Goal: Use online tool/utility: Utilize a website feature to perform a specific function

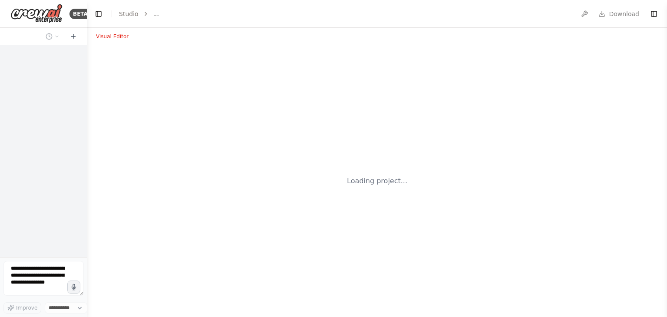
select select "****"
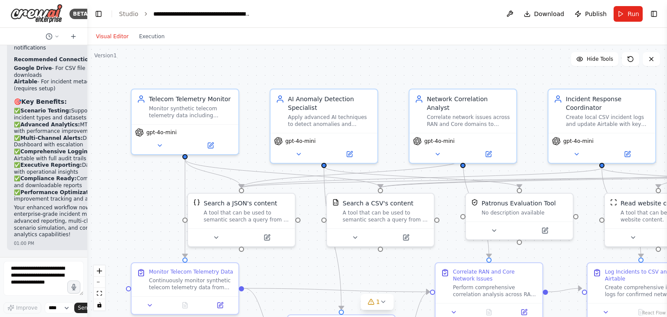
scroll to position [10141, 0]
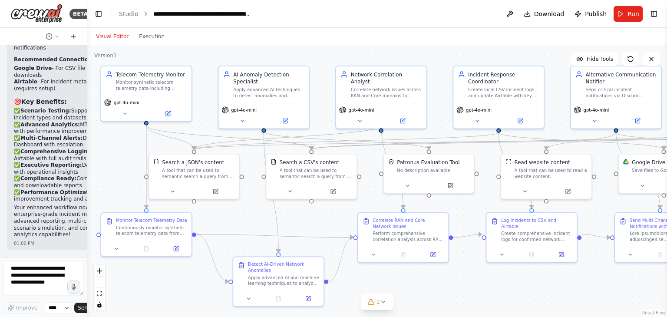
drag, startPoint x: 304, startPoint y: 89, endPoint x: 247, endPoint y: 46, distance: 71.6
click at [247, 46] on div ".deletable-edge-delete-btn { width: 20px; height: 20px; border: 0px solid #ffff…" at bounding box center [377, 181] width 580 height 272
click at [381, 305] on icon at bounding box center [383, 302] width 7 height 7
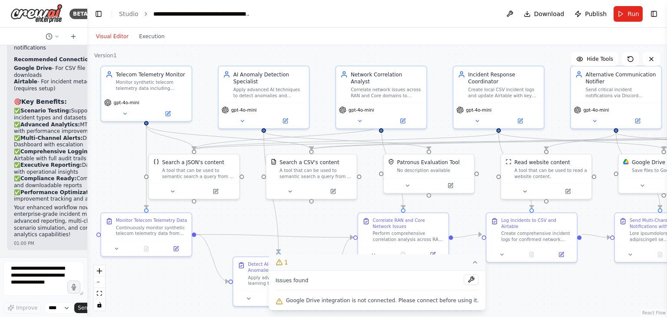
click at [530, 290] on div ".deletable-edge-delete-btn { width: 20px; height: 20px; border: 0px solid #ffff…" at bounding box center [377, 181] width 580 height 272
click at [464, 279] on button at bounding box center [471, 280] width 15 height 10
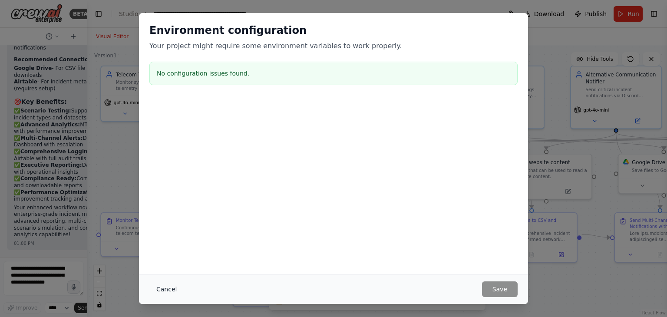
click at [176, 287] on button "Cancel" at bounding box center [166, 290] width 34 height 16
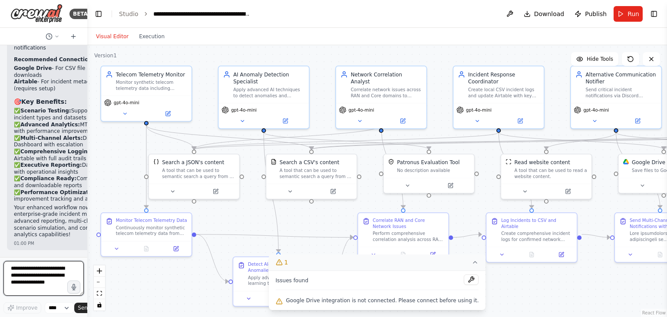
click at [52, 288] on textarea at bounding box center [43, 278] width 80 height 35
type textarea "*"
type textarea "**********"
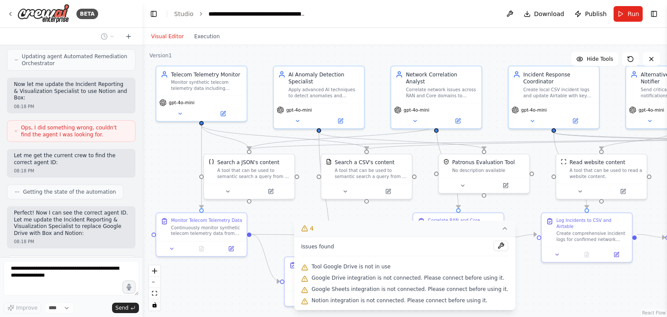
scroll to position [7150, 0]
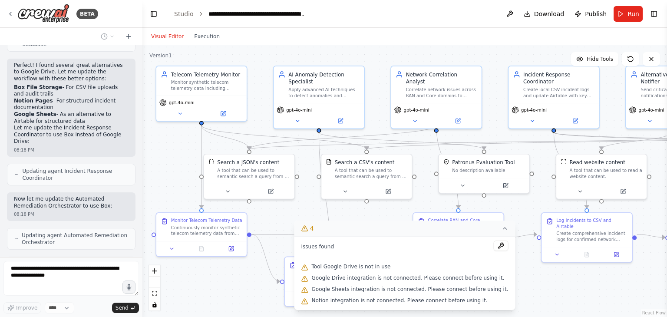
drag, startPoint x: 85, startPoint y: 177, endPoint x: 143, endPoint y: 182, distance: 57.6
click at [143, 182] on div "BETA Monitor synthetic telecom telemetry (dropped calls, core signaling failure…" at bounding box center [333, 158] width 667 height 317
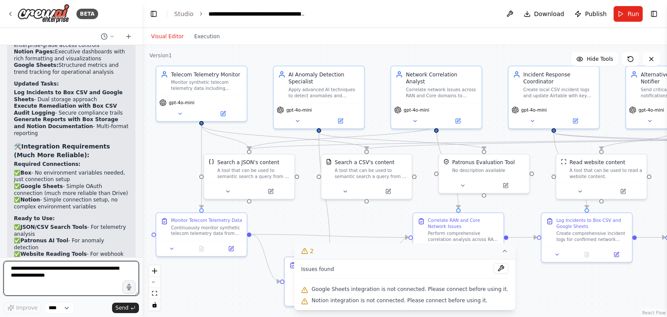
scroll to position [8299, 0]
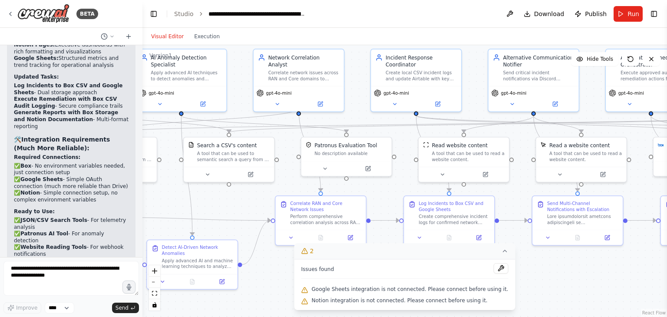
drag, startPoint x: 357, startPoint y: 218, endPoint x: 218, endPoint y: 202, distance: 139.5
click at [218, 202] on div ".deletable-edge-delete-btn { width: 20px; height: 20px; border: 0px solid #ffff…" at bounding box center [405, 181] width 525 height 272
click at [501, 253] on icon at bounding box center [504, 251] width 7 height 7
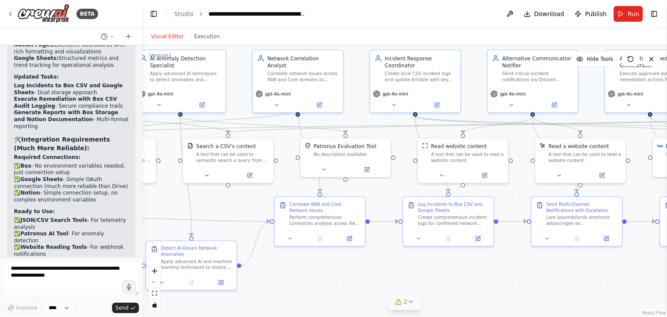
drag, startPoint x: 546, startPoint y: 294, endPoint x: 518, endPoint y: 289, distance: 28.6
click at [518, 289] on div ".deletable-edge-delete-btn { width: 20px; height: 20px; border: 0px solid #ffff…" at bounding box center [405, 181] width 525 height 272
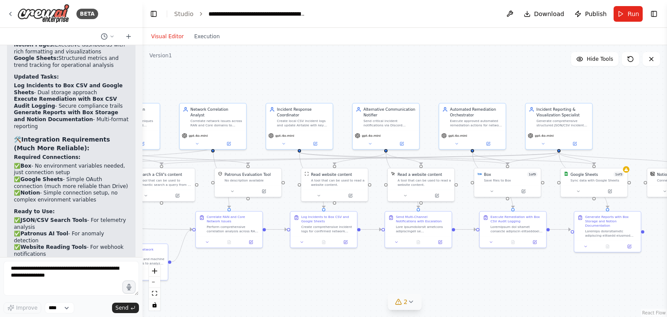
drag, startPoint x: 518, startPoint y: 289, endPoint x: 391, endPoint y: 284, distance: 126.5
click at [391, 284] on div ".deletable-edge-delete-btn { width: 20px; height: 20px; border: 0px solid #ffff…" at bounding box center [405, 181] width 525 height 272
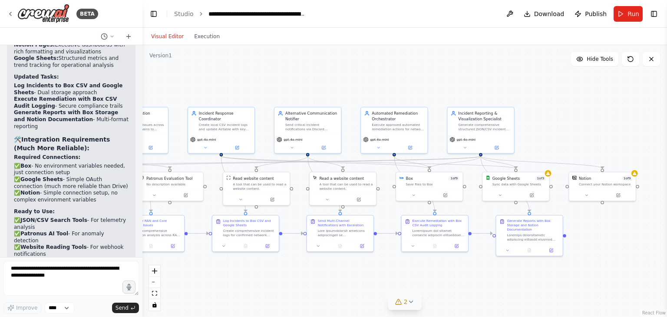
drag, startPoint x: 506, startPoint y: 286, endPoint x: 459, endPoint y: 291, distance: 47.1
click at [459, 291] on div ".deletable-edge-delete-btn { width: 20px; height: 20px; border: 0px solid #ffff…" at bounding box center [405, 181] width 525 height 272
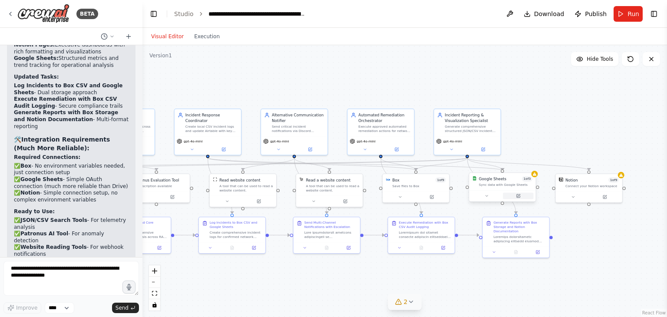
click at [523, 198] on button at bounding box center [518, 196] width 30 height 7
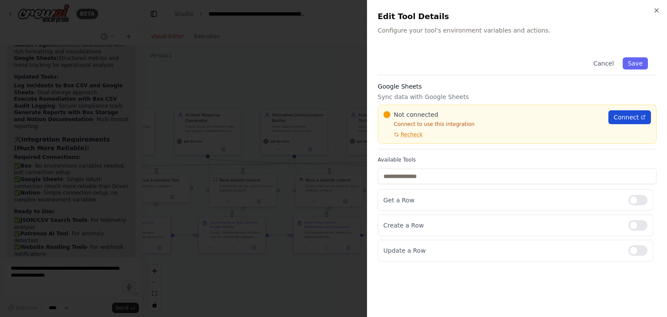
click at [635, 113] on span "Connect" at bounding box center [626, 117] width 25 height 9
click at [657, 7] on icon "button" at bounding box center [656, 10] width 7 height 7
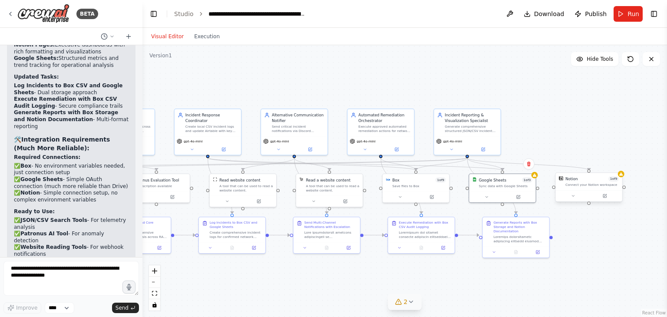
click at [610, 199] on div at bounding box center [589, 195] width 66 height 11
click at [602, 196] on button at bounding box center [605, 196] width 30 height 7
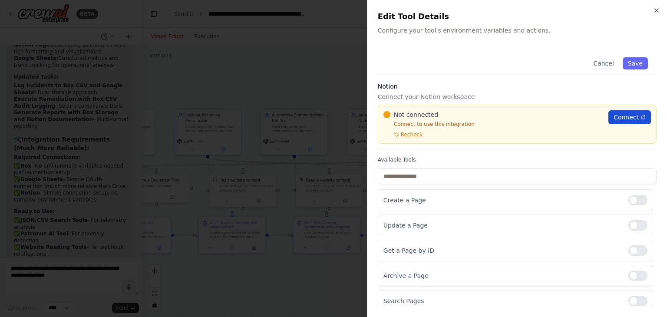
click at [616, 119] on span "Connect" at bounding box center [626, 117] width 25 height 9
click at [400, 136] on button "Recheck" at bounding box center [403, 134] width 39 height 7
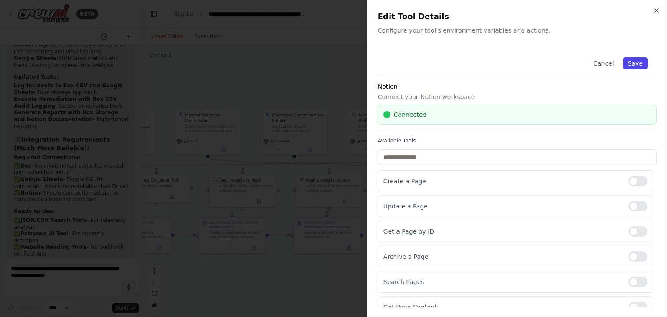
click at [626, 65] on button "Save" at bounding box center [635, 63] width 25 height 12
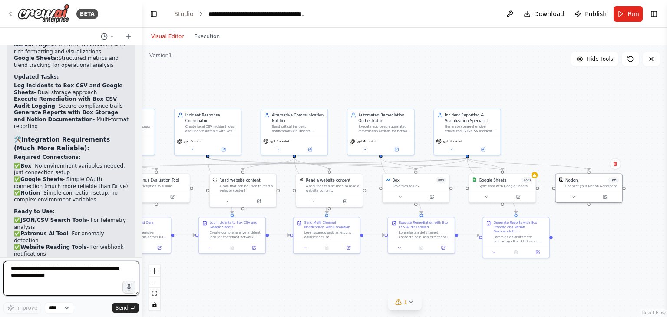
click at [64, 273] on textarea at bounding box center [71, 278] width 136 height 35
type textarea "*"
type textarea "**********"
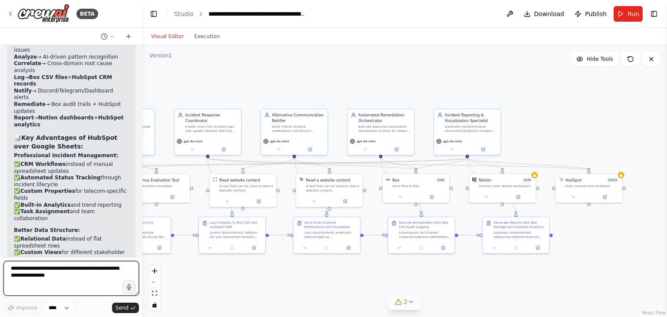
scroll to position [9898, 0]
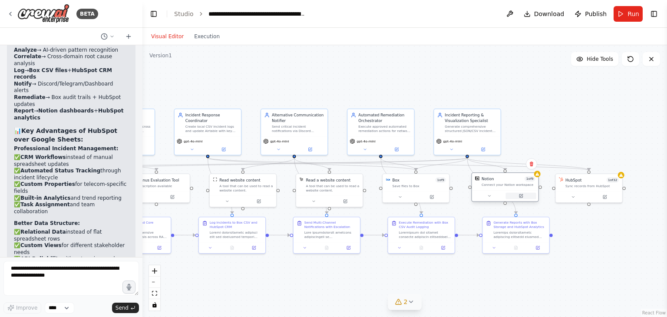
click at [524, 196] on button at bounding box center [521, 196] width 30 height 7
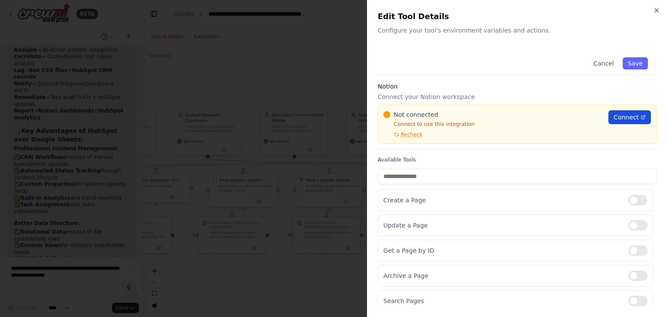
click at [631, 119] on span "Connect" at bounding box center [626, 117] width 25 height 9
click at [404, 135] on span "Recheck" at bounding box center [412, 134] width 22 height 7
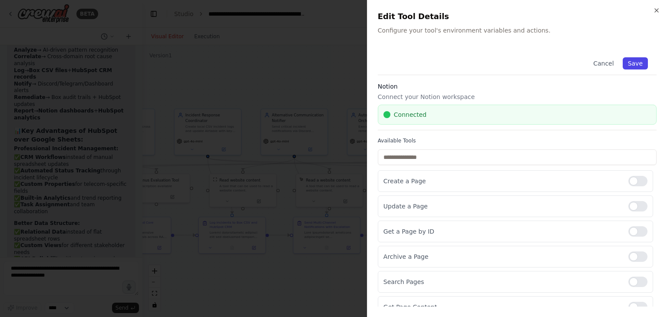
click at [636, 64] on button "Save" at bounding box center [635, 63] width 25 height 12
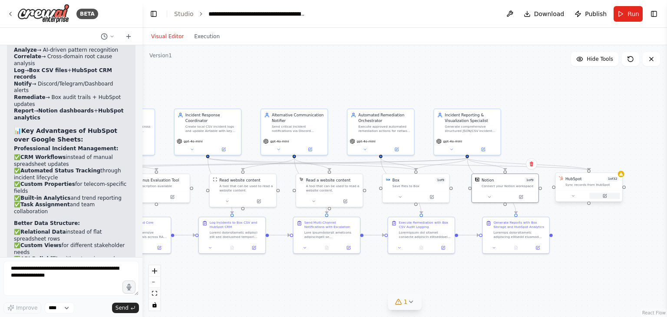
click at [605, 197] on icon at bounding box center [605, 195] width 3 height 3
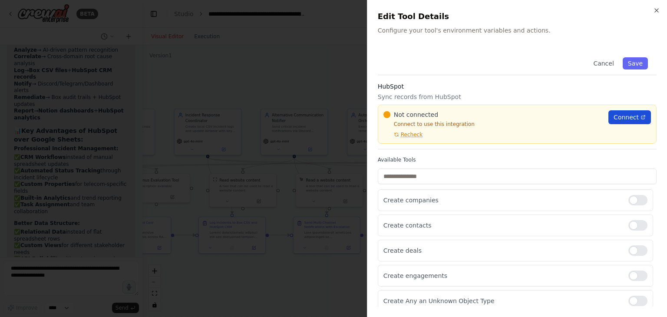
click at [614, 116] on span "Connect" at bounding box center [626, 117] width 25 height 9
click at [656, 12] on icon "button" at bounding box center [656, 10] width 7 height 7
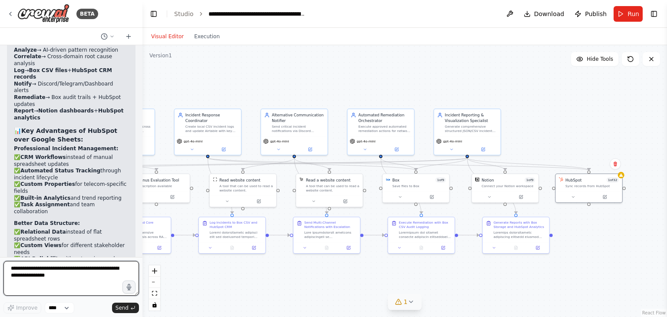
click at [90, 274] on textarea at bounding box center [71, 278] width 136 height 35
type textarea "**********"
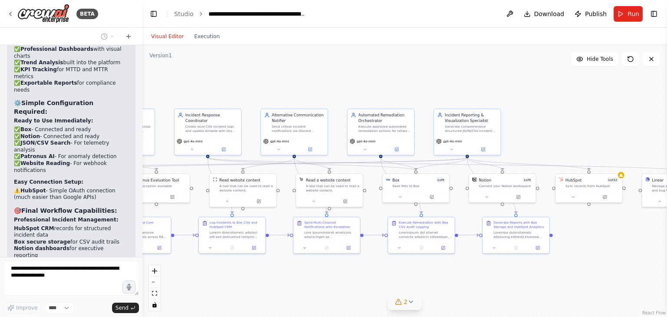
scroll to position [10177, 0]
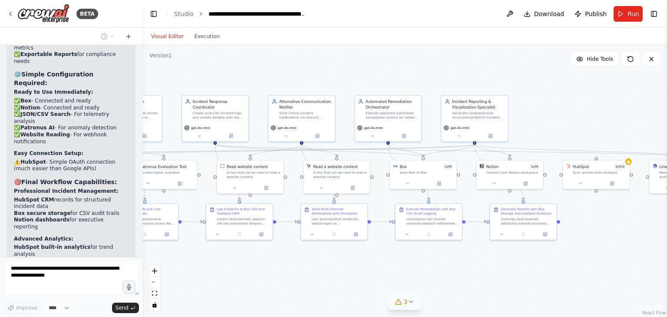
drag, startPoint x: 585, startPoint y: 268, endPoint x: 592, endPoint y: 254, distance: 15.4
click at [592, 254] on div ".deletable-edge-delete-btn { width: 20px; height: 20px; border: 0px solid #ffff…" at bounding box center [405, 181] width 525 height 272
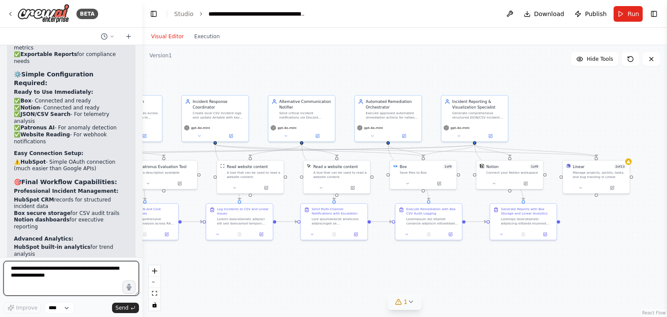
scroll to position [11397, 0]
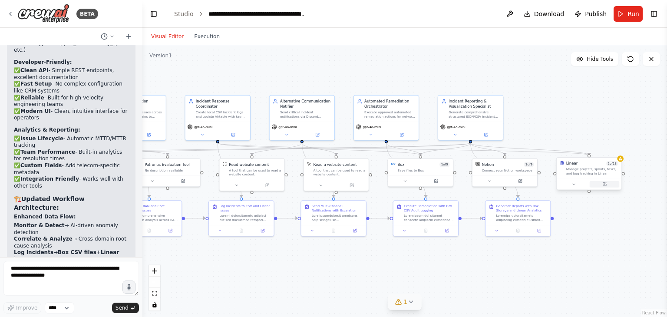
click at [604, 185] on icon at bounding box center [605, 183] width 3 height 3
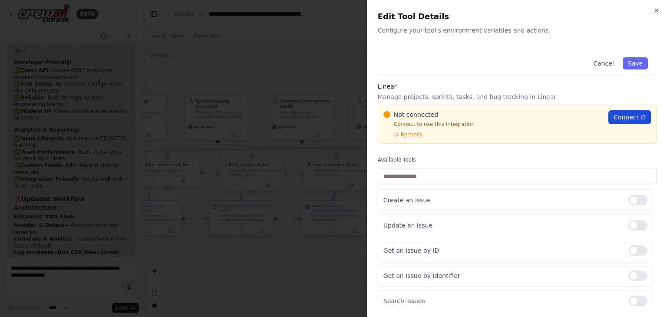
click at [622, 114] on span "Connect" at bounding box center [626, 117] width 25 height 9
click at [405, 136] on span "Recheck" at bounding box center [412, 134] width 22 height 7
click at [415, 138] on span "Recheck" at bounding box center [412, 134] width 22 height 7
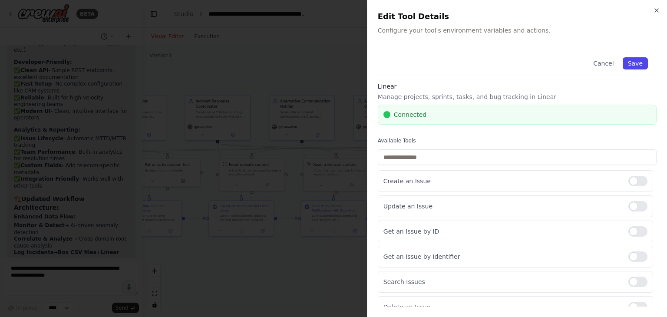
click at [623, 62] on button "Save" at bounding box center [635, 63] width 25 height 12
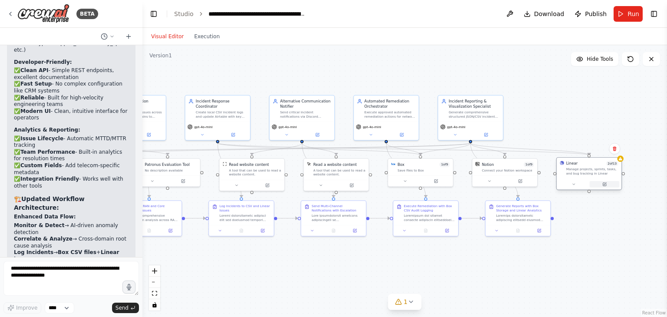
click at [606, 183] on icon at bounding box center [605, 183] width 3 height 3
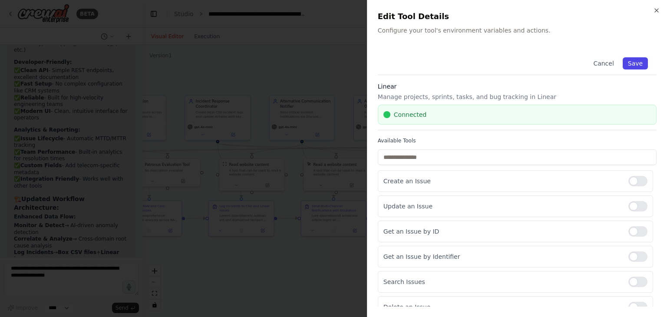
click at [624, 68] on button "Save" at bounding box center [635, 63] width 25 height 12
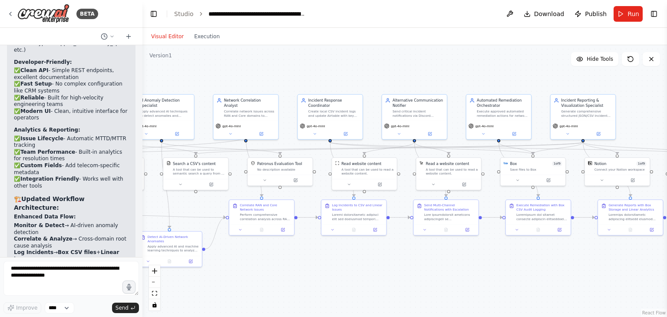
drag, startPoint x: 337, startPoint y: 272, endPoint x: 450, endPoint y: 271, distance: 112.5
click at [450, 271] on div ".deletable-edge-delete-btn { width: 20px; height: 20px; border: 0px solid #ffff…" at bounding box center [405, 181] width 525 height 272
click at [556, 10] on span "Download" at bounding box center [549, 14] width 30 height 9
click at [629, 11] on span "Run" at bounding box center [634, 14] width 12 height 9
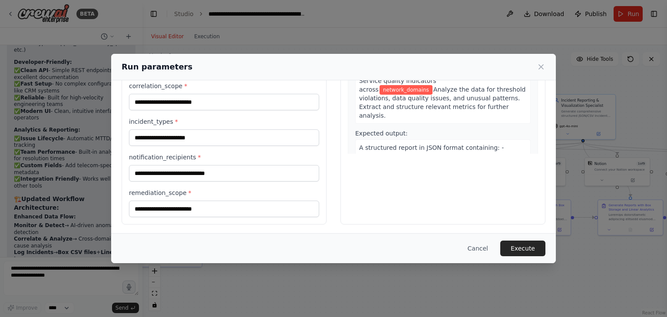
scroll to position [0, 0]
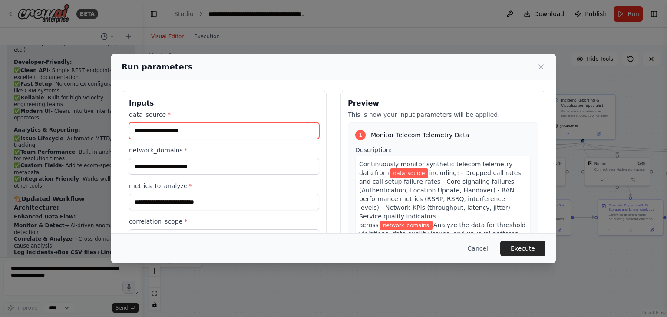
click at [226, 123] on input "data_source *" at bounding box center [224, 131] width 190 height 17
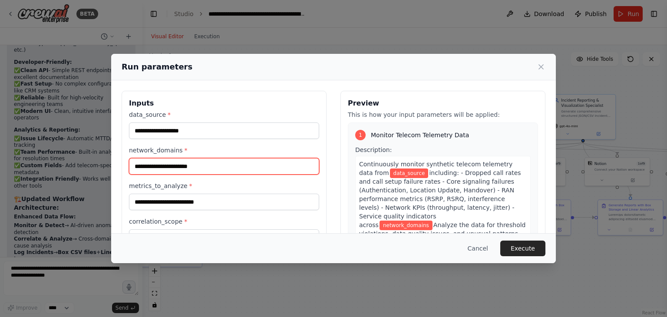
click at [259, 167] on input "network_domains *" at bounding box center [224, 166] width 190 height 17
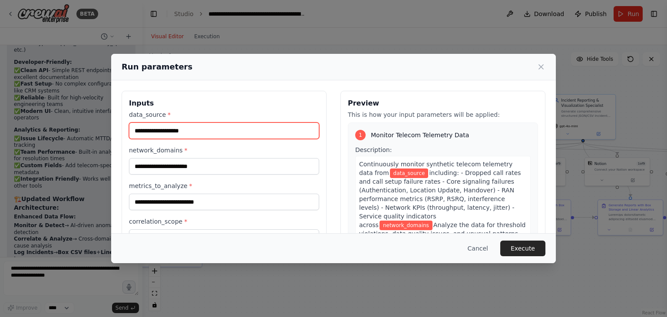
click at [272, 134] on input "data_source *" at bounding box center [224, 131] width 190 height 17
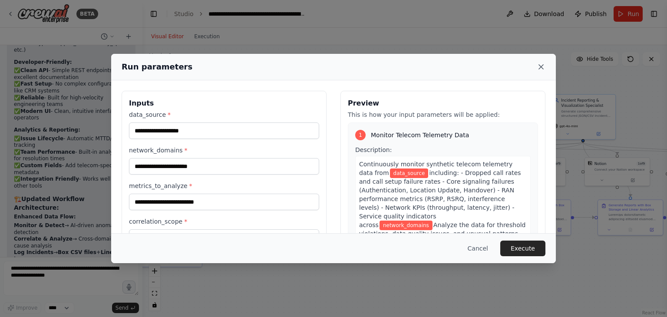
click at [540, 68] on icon at bounding box center [541, 67] width 9 height 9
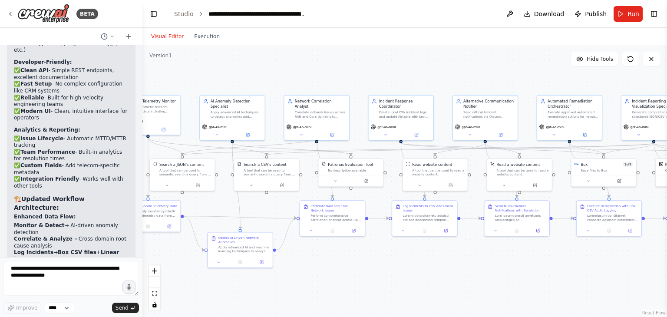
drag, startPoint x: 354, startPoint y: 268, endPoint x: 425, endPoint y: 269, distance: 71.3
click at [425, 269] on div ".deletable-edge-delete-btn { width: 20px; height: 20px; border: 0px solid #ffff…" at bounding box center [405, 181] width 525 height 272
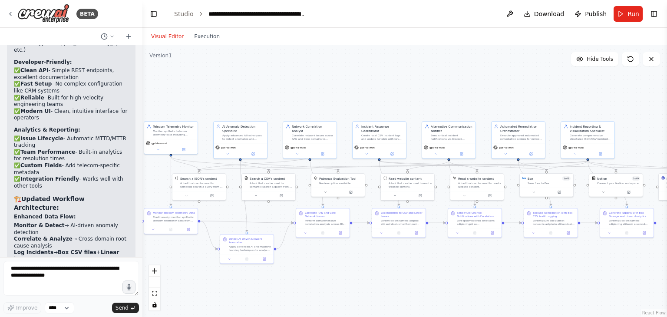
drag, startPoint x: 425, startPoint y: 269, endPoint x: 399, endPoint y: 265, distance: 25.6
click at [399, 265] on div ".deletable-edge-delete-btn { width: 20px; height: 20px; border: 0px solid #ffff…" at bounding box center [405, 181] width 525 height 272
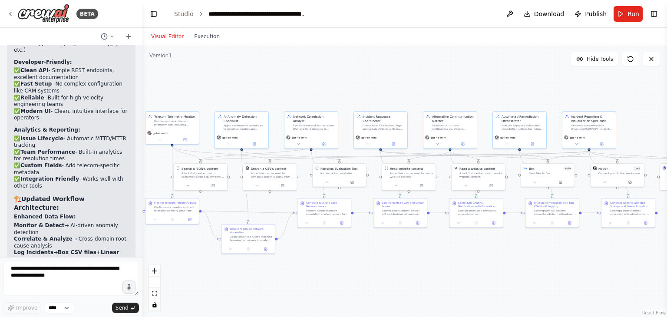
drag, startPoint x: 399, startPoint y: 265, endPoint x: 400, endPoint y: 255, distance: 10.0
click at [400, 255] on div ".deletable-edge-delete-btn { width: 20px; height: 20px; border: 0px solid #ffff…" at bounding box center [405, 181] width 525 height 272
drag, startPoint x: 400, startPoint y: 255, endPoint x: 404, endPoint y: 266, distance: 12.5
click at [404, 266] on div ".deletable-edge-delete-btn { width: 20px; height: 20px; border: 0px solid #ffff…" at bounding box center [405, 181] width 525 height 272
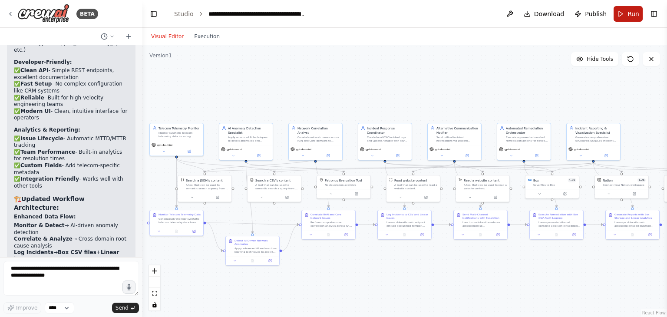
click at [629, 13] on span "Run" at bounding box center [634, 14] width 12 height 9
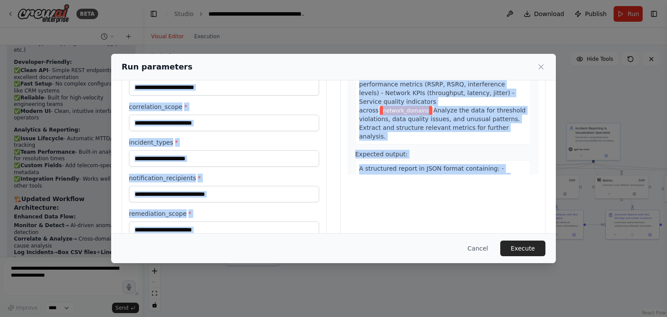
scroll to position [136, 0]
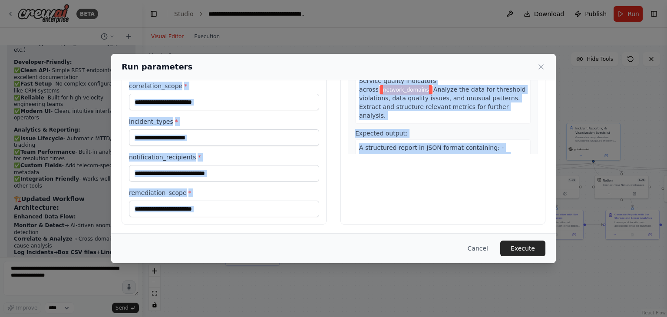
drag, startPoint x: 123, startPoint y: 93, endPoint x: 423, endPoint y: 233, distance: 330.8
click at [423, 233] on div "Run parameters Inputs data_source * network_domains * metrics_to_analyze * corr…" at bounding box center [333, 158] width 445 height 209
copy div "Inputs data_source * network_domains * metrics_to_analyze * correlation_scope *…"
click at [397, 228] on div "Inputs data_source * network_domains * metrics_to_analyze * correlation_scope *…" at bounding box center [333, 90] width 445 height 290
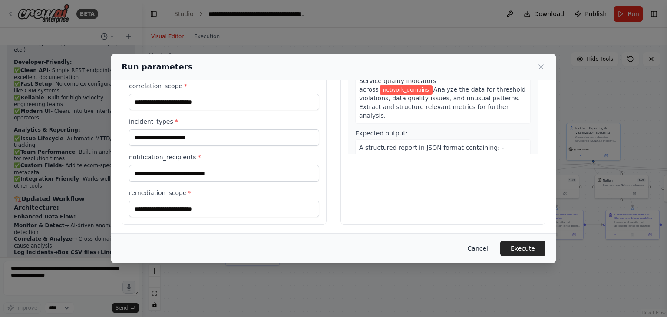
click at [483, 249] on button "Cancel" at bounding box center [478, 249] width 34 height 16
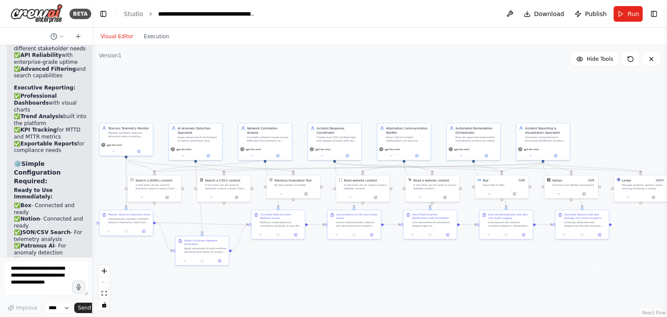
scroll to position [17264, 0]
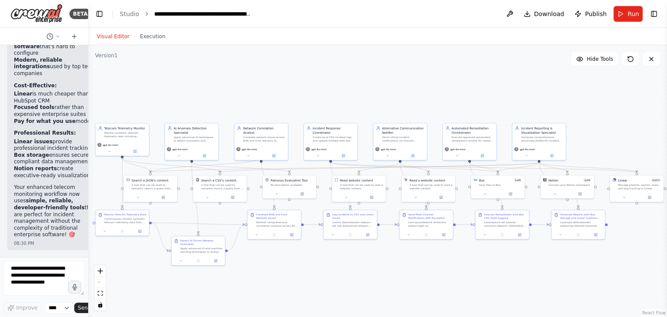
drag, startPoint x: 141, startPoint y: 190, endPoint x: 46, endPoint y: 178, distance: 95.9
click at [46, 178] on div "BETA Monitor synthetic telecom telemetry (dropped calls, core signaling failure…" at bounding box center [44, 158] width 88 height 317
click at [622, 12] on button "Run" at bounding box center [628, 14] width 29 height 16
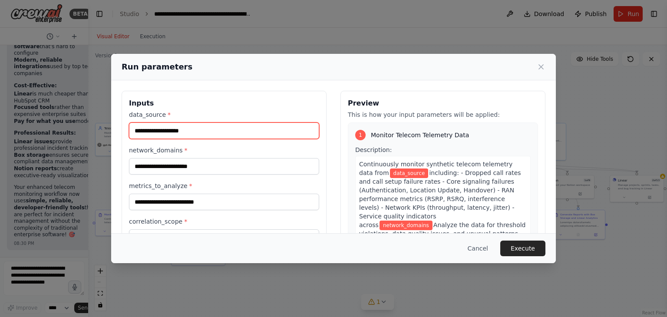
click at [239, 123] on input "data_source *" at bounding box center [224, 131] width 190 height 17
paste input "**********"
type input "**********"
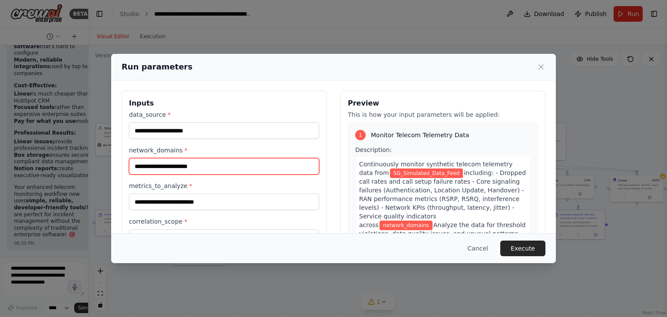
click at [223, 165] on input "network_domains *" at bounding box center [224, 166] width 190 height 17
paste input "**********"
type input "**********"
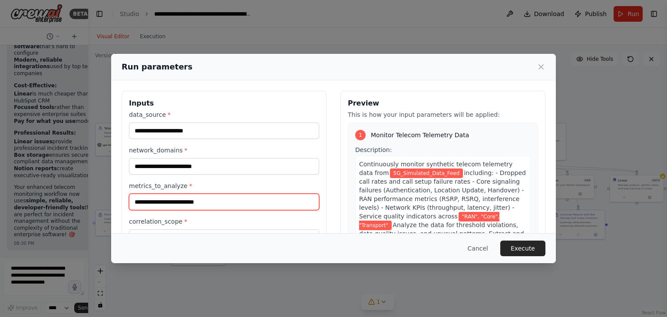
click at [204, 199] on input "metrics_to_analyze *" at bounding box center [224, 202] width 190 height 17
paste input "**********"
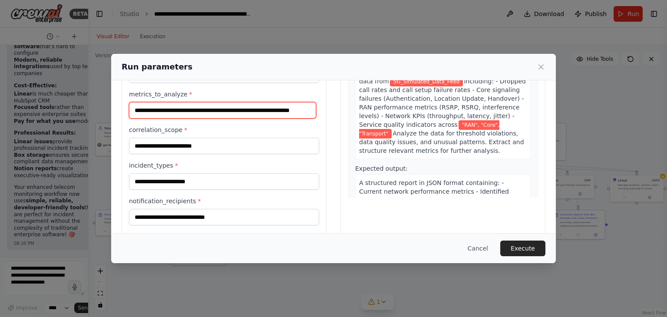
scroll to position [92, 0]
type input "**********"
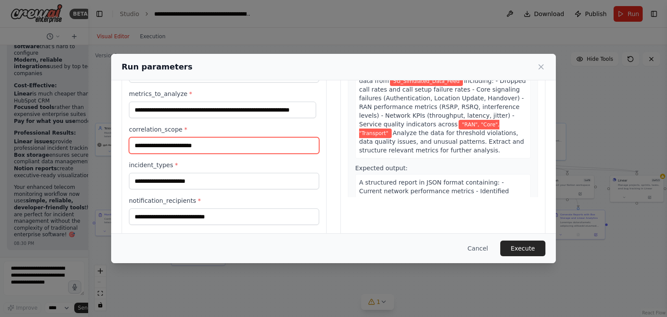
scroll to position [0, 0]
click at [216, 139] on input "correlation_scope *" at bounding box center [224, 145] width 190 height 17
paste input "**********"
type input "**********"
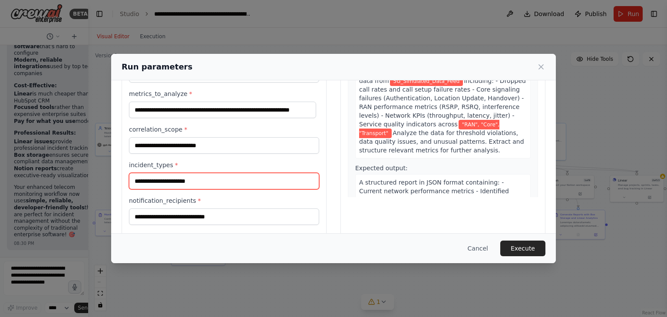
click at [216, 177] on input "incident_types *" at bounding box center [224, 181] width 190 height 17
paste input "**********"
type input "**********"
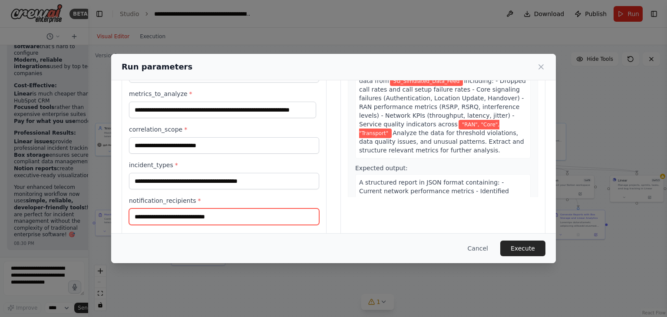
click at [240, 209] on input "notification_recipients *" at bounding box center [224, 217] width 190 height 17
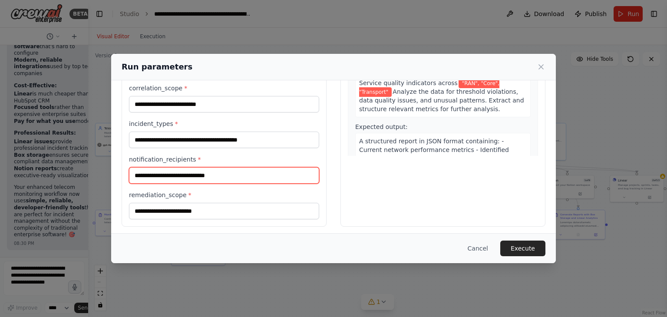
scroll to position [134, 0]
paste input "**********"
type input "**********"
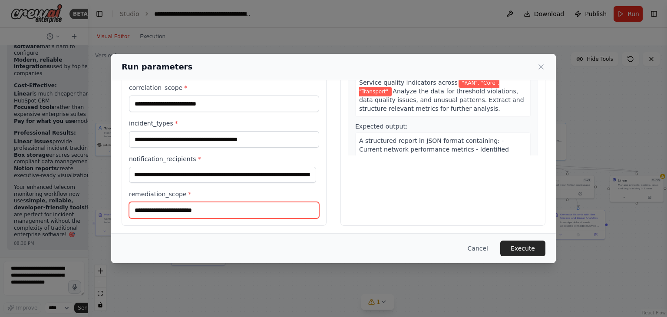
scroll to position [0, 0]
click at [185, 209] on input "remediation_scope *" at bounding box center [224, 210] width 190 height 17
paste input "**********"
type input "**********"
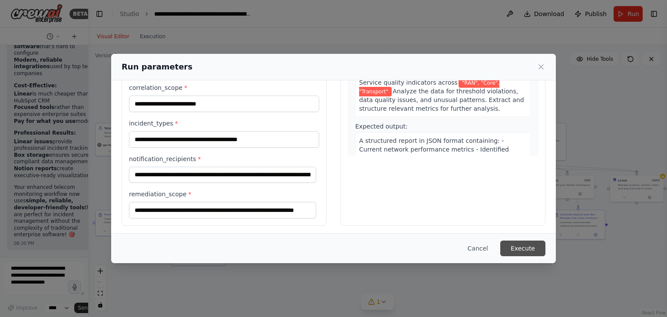
scroll to position [0, 0]
click at [519, 248] on button "Execute" at bounding box center [523, 249] width 45 height 16
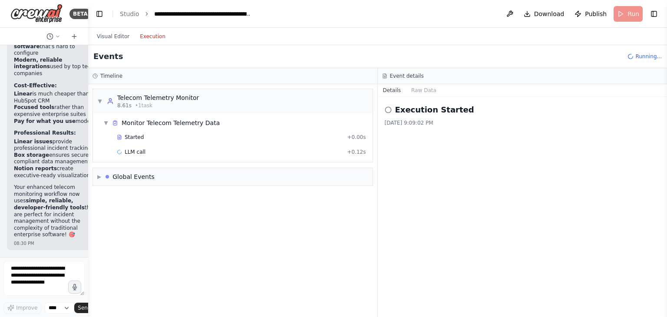
click at [144, 32] on button "Execution" at bounding box center [153, 36] width 36 height 10
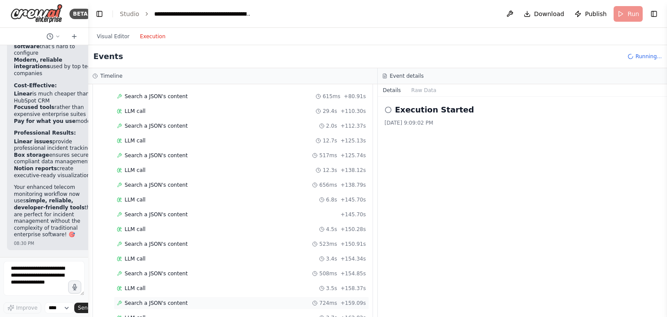
scroll to position [578, 0]
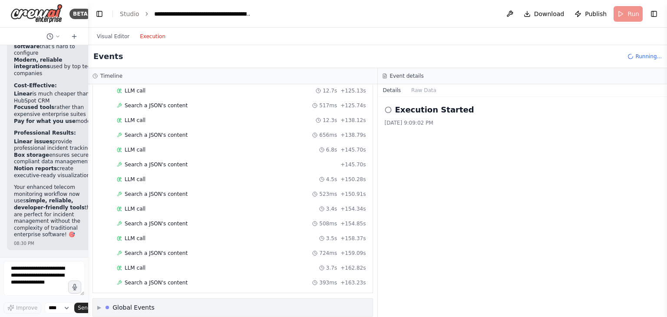
click at [273, 299] on div "▶ Global Events" at bounding box center [233, 307] width 280 height 17
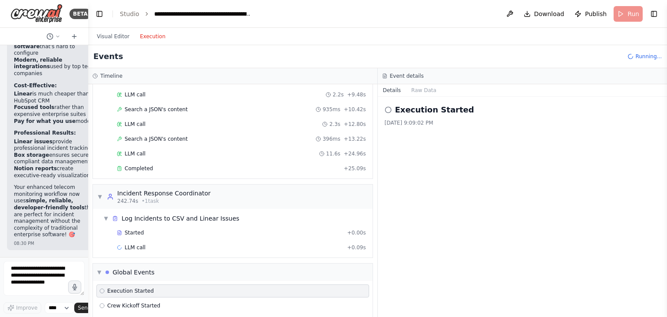
scroll to position [1111, 0]
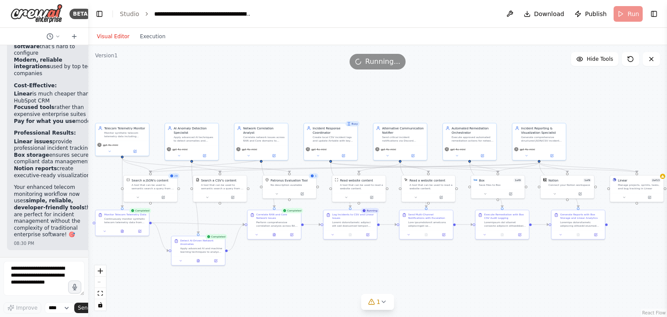
click at [113, 37] on button "Visual Editor" at bounding box center [113, 36] width 43 height 10
click at [648, 199] on div at bounding box center [636, 196] width 53 height 9
click at [651, 197] on icon at bounding box center [652, 197] width 3 height 3
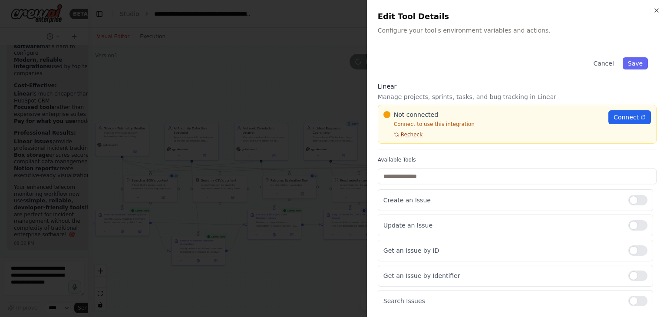
click at [411, 132] on span "Recheck" at bounding box center [412, 134] width 22 height 7
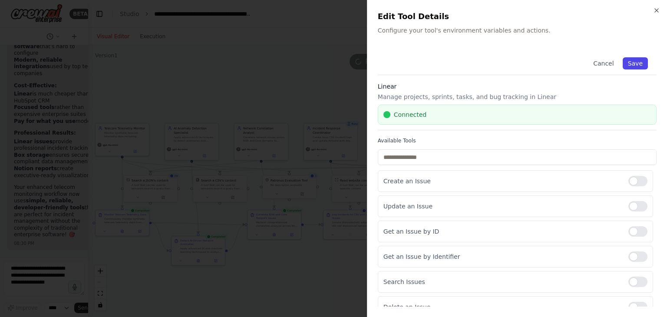
click at [633, 61] on button "Save" at bounding box center [635, 63] width 25 height 12
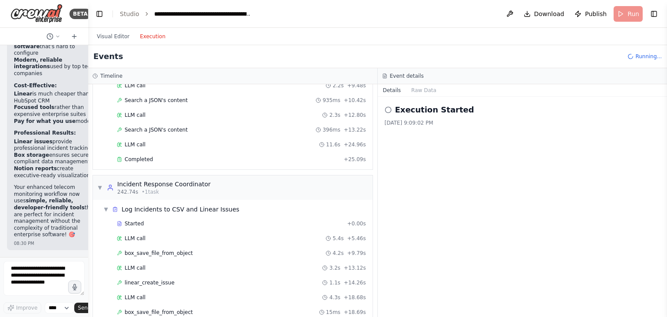
click at [151, 33] on button "Execution" at bounding box center [153, 36] width 36 height 10
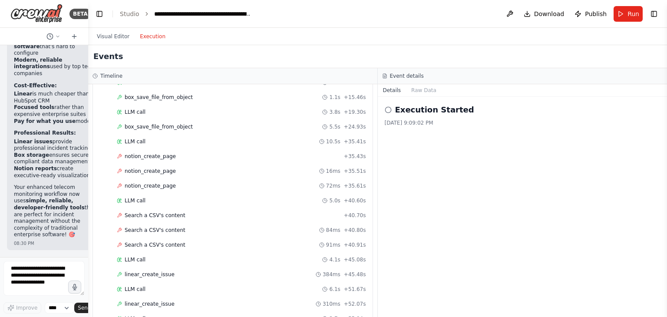
scroll to position [1989, 0]
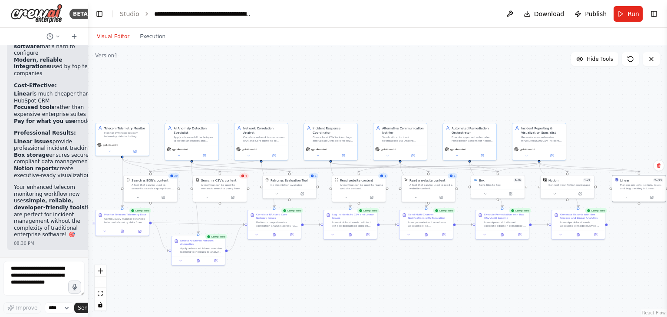
click at [119, 38] on button "Visual Editor" at bounding box center [113, 36] width 43 height 10
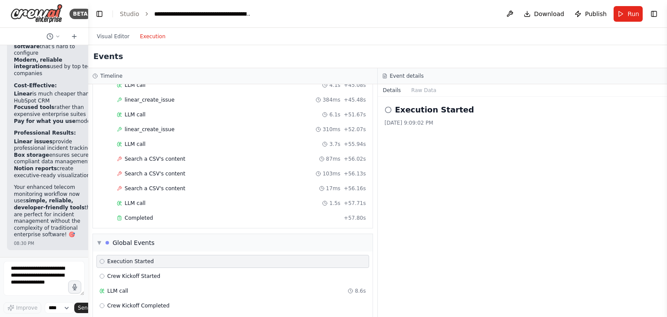
click at [150, 37] on button "Execution" at bounding box center [153, 36] width 36 height 10
click at [423, 89] on button "Raw Data" at bounding box center [424, 90] width 36 height 12
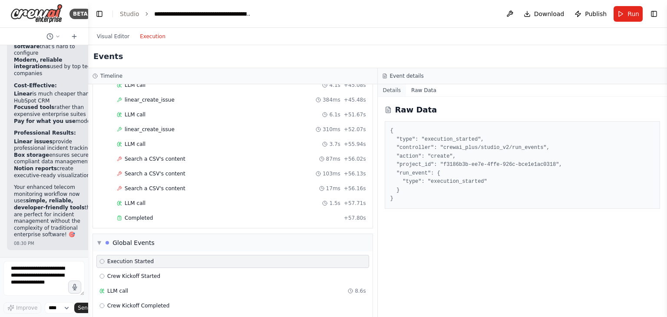
click at [397, 91] on button "Details" at bounding box center [392, 90] width 29 height 12
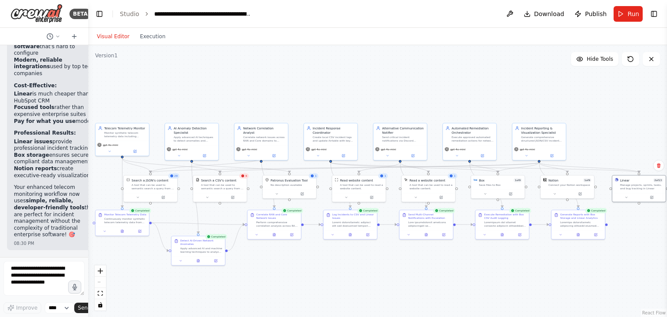
click at [110, 38] on button "Visual Editor" at bounding box center [113, 36] width 43 height 10
click at [123, 232] on icon at bounding box center [121, 230] width 3 height 3
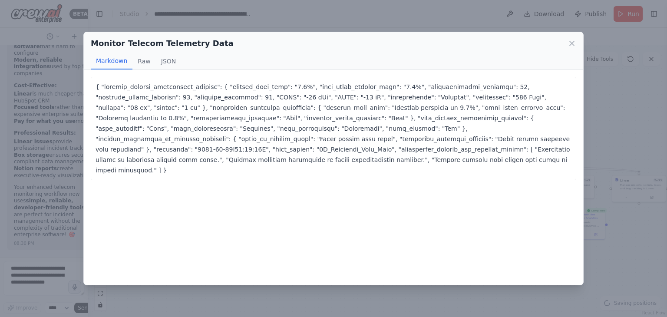
click at [182, 225] on div "{ "current_network_performance_metrics": { "dropped_call_rate": "1.5%", "call_s…" at bounding box center [334, 177] width 500 height 215
click at [142, 61] on button "Raw" at bounding box center [144, 61] width 23 height 17
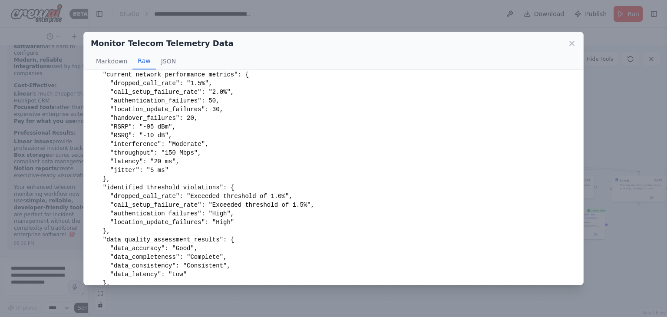
scroll to position [0, 0]
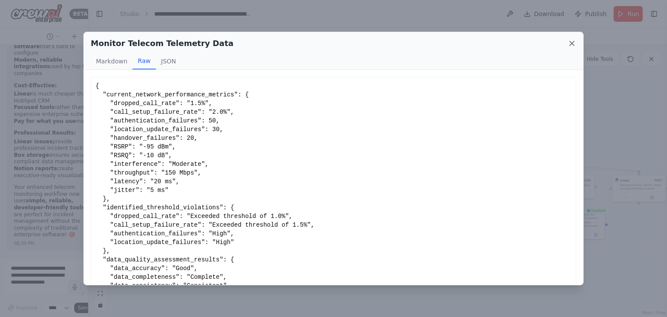
click at [568, 40] on icon at bounding box center [572, 43] width 9 height 9
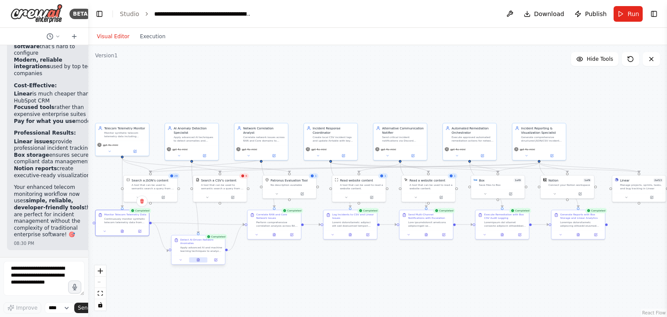
click at [201, 261] on button at bounding box center [198, 260] width 18 height 5
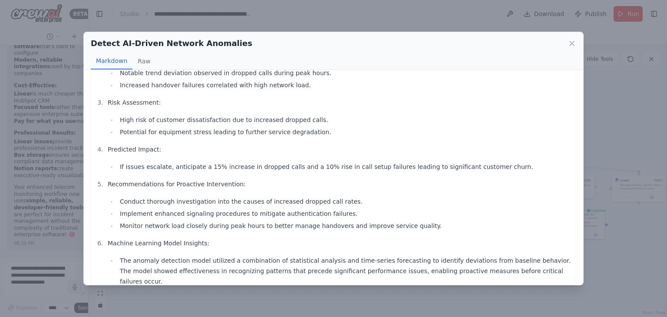
scroll to position [113, 0]
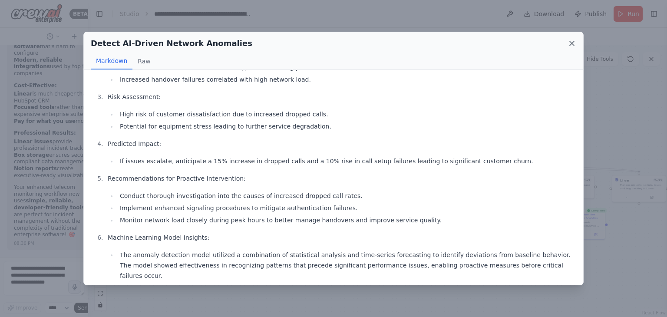
click at [572, 40] on icon at bounding box center [572, 43] width 9 height 9
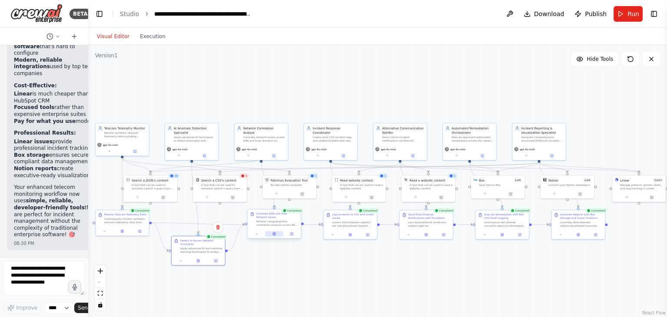
click at [275, 236] on button at bounding box center [274, 234] width 18 height 5
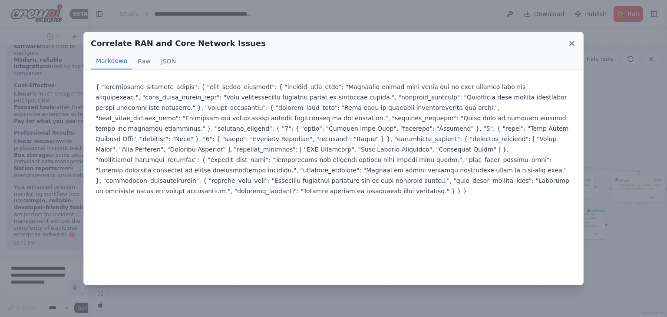
click at [571, 40] on icon at bounding box center [572, 43] width 9 height 9
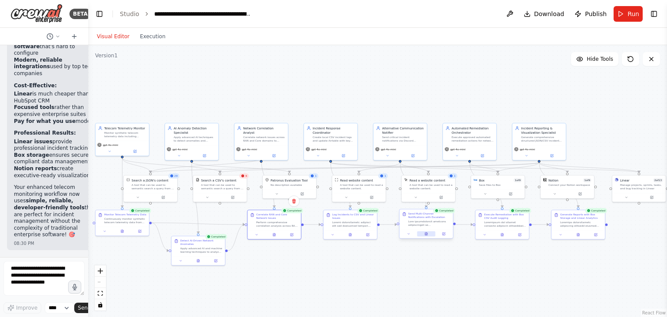
click at [428, 235] on icon at bounding box center [426, 233] width 2 height 3
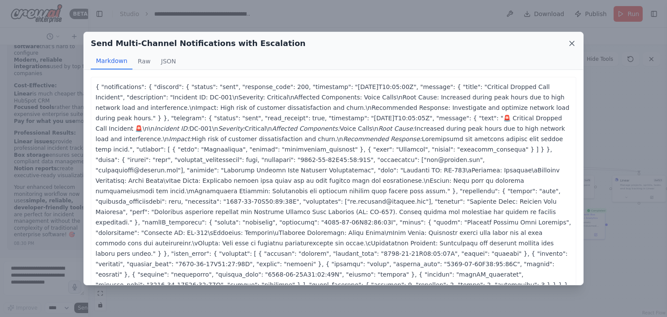
click at [569, 46] on icon at bounding box center [572, 43] width 9 height 9
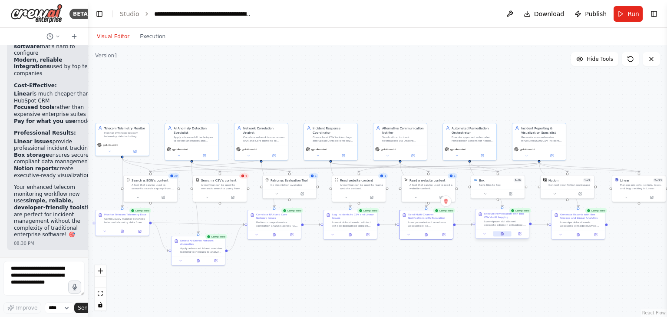
click at [506, 235] on button at bounding box center [502, 234] width 18 height 5
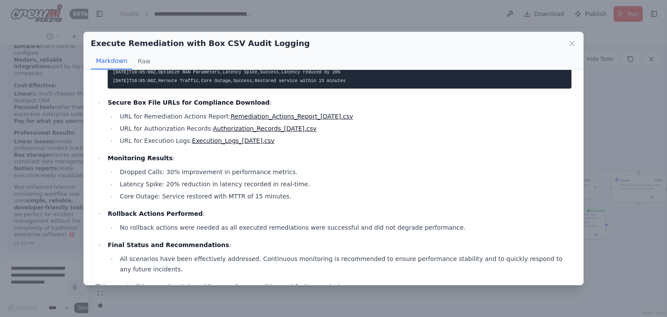
scroll to position [358, 0]
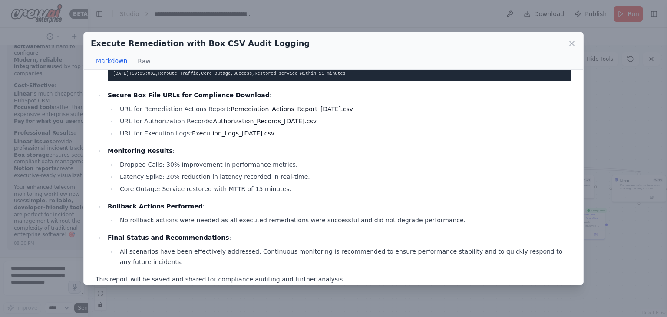
click at [277, 111] on link "Remediation_Actions_Report_2025-08-22.csv" at bounding box center [292, 109] width 123 height 7
click at [283, 108] on link "Remediation_Actions_Report_2025-08-22.csv" at bounding box center [292, 109] width 123 height 7
click at [573, 43] on icon at bounding box center [572, 43] width 4 height 4
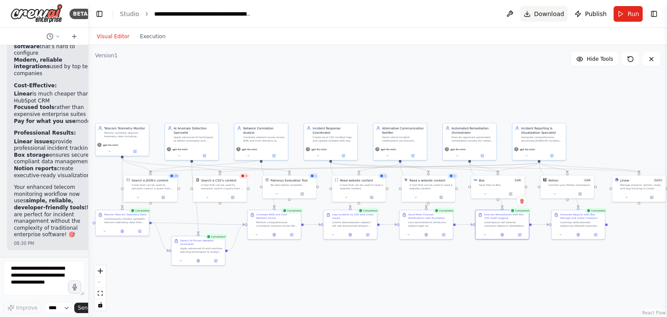
click at [556, 17] on span "Download" at bounding box center [549, 14] width 30 height 9
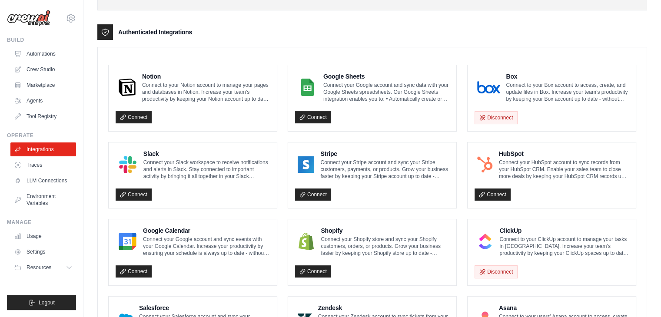
scroll to position [220, 0]
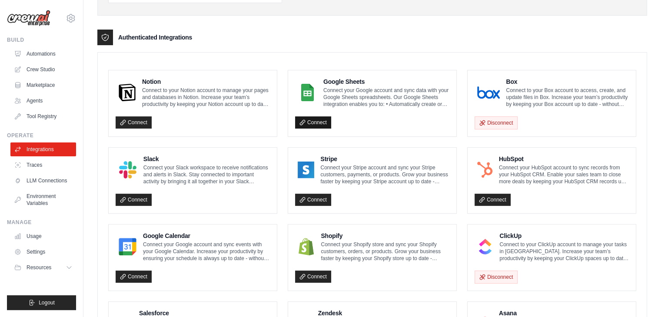
click at [308, 121] on link "Connect" at bounding box center [313, 122] width 36 height 12
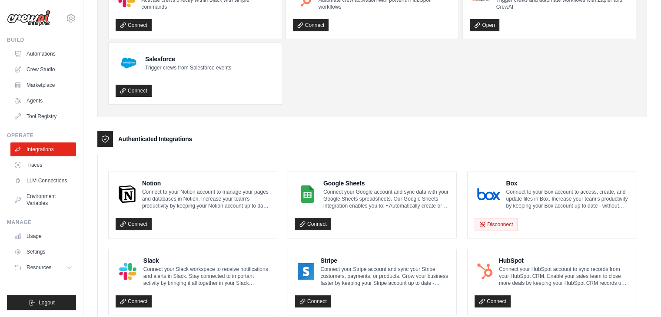
scroll to position [137, 0]
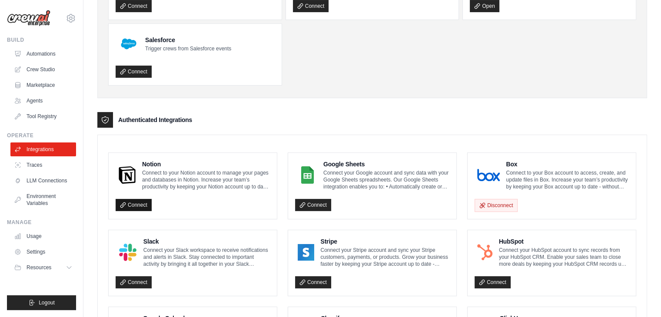
click at [143, 203] on link "Connect" at bounding box center [134, 205] width 36 height 12
click at [328, 204] on link "Connect" at bounding box center [313, 205] width 36 height 12
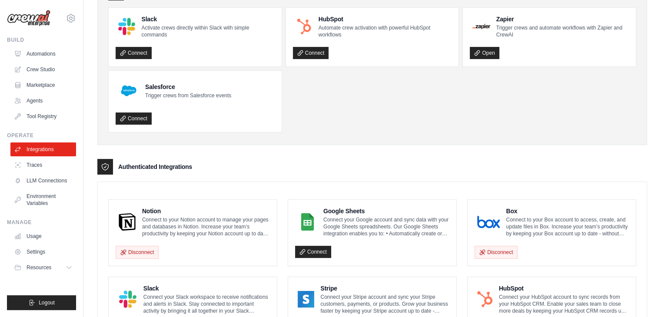
scroll to position [83, 0]
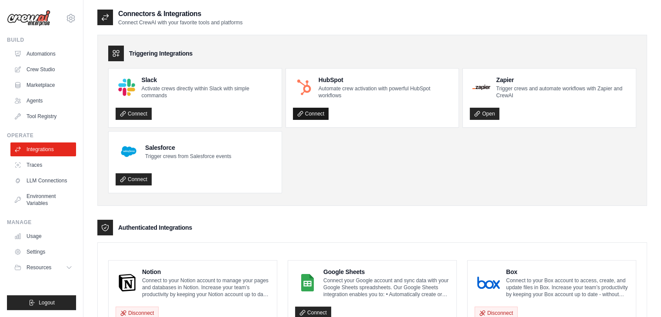
click at [312, 113] on link "Connect" at bounding box center [311, 114] width 36 height 12
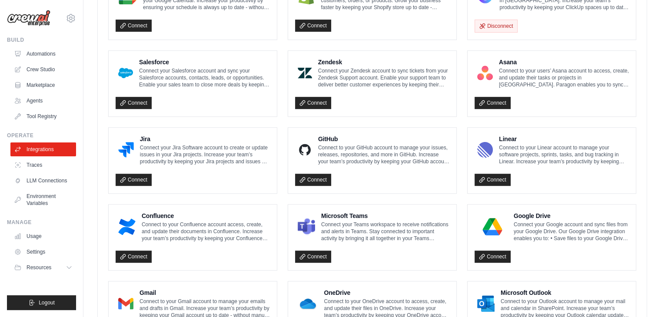
scroll to position [443, 0]
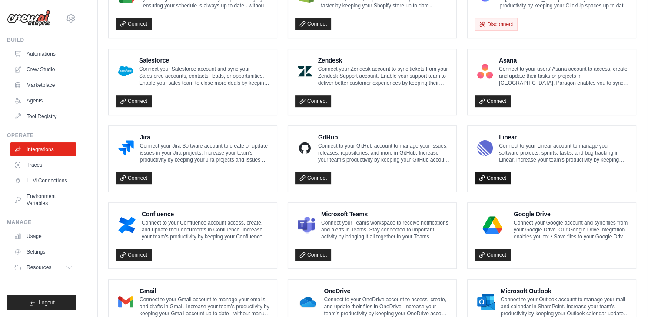
click at [499, 175] on link "Connect" at bounding box center [492, 178] width 36 height 12
